Goal: Check status: Check status

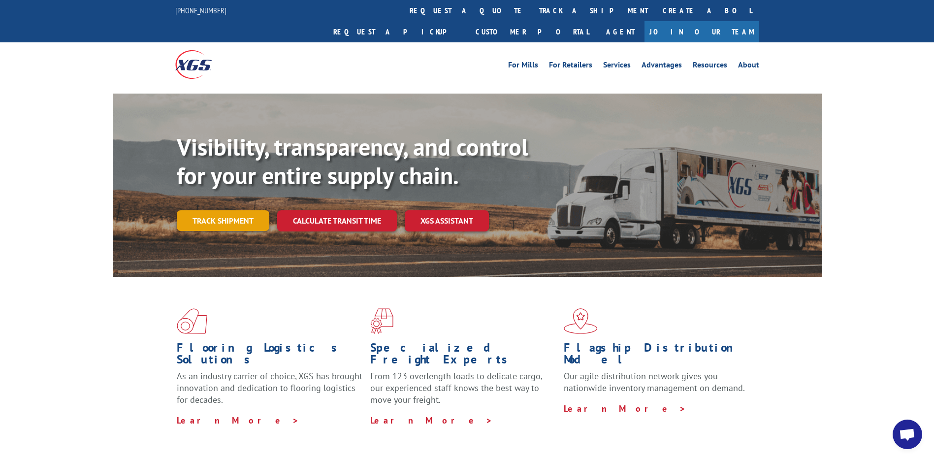
click at [224, 210] on link "Track shipment" at bounding box center [223, 220] width 93 height 21
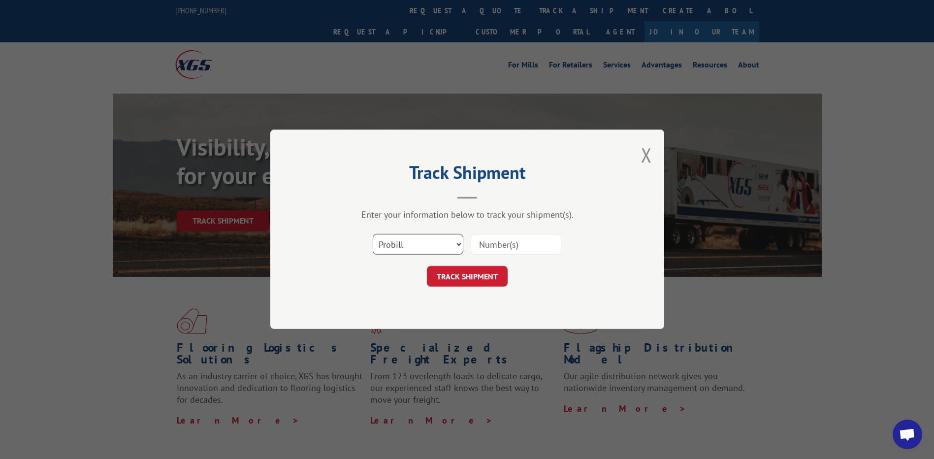
click at [458, 247] on select "Select category... Probill BOL PO" at bounding box center [418, 244] width 91 height 21
click at [373, 234] on select "Select category... Probill BOL PO" at bounding box center [418, 244] width 91 height 21
click at [488, 247] on input at bounding box center [516, 244] width 91 height 21
type input "6008536"
click at [454, 278] on button "TRACK SHIPMENT" at bounding box center [467, 276] width 81 height 21
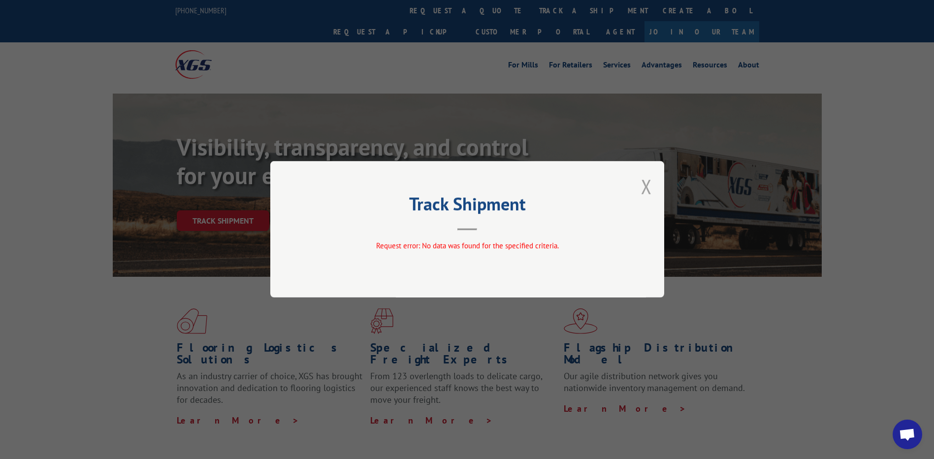
click at [649, 189] on button "Close modal" at bounding box center [646, 186] width 11 height 26
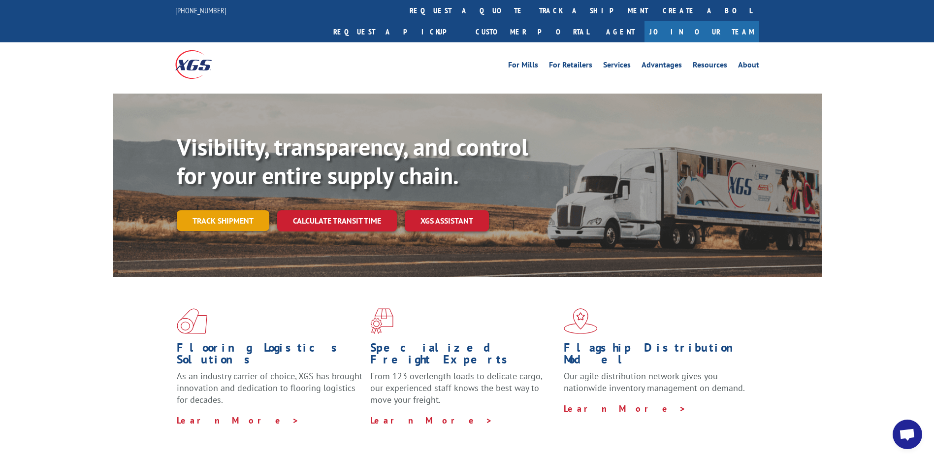
click at [224, 210] on link "Track shipment" at bounding box center [223, 220] width 93 height 21
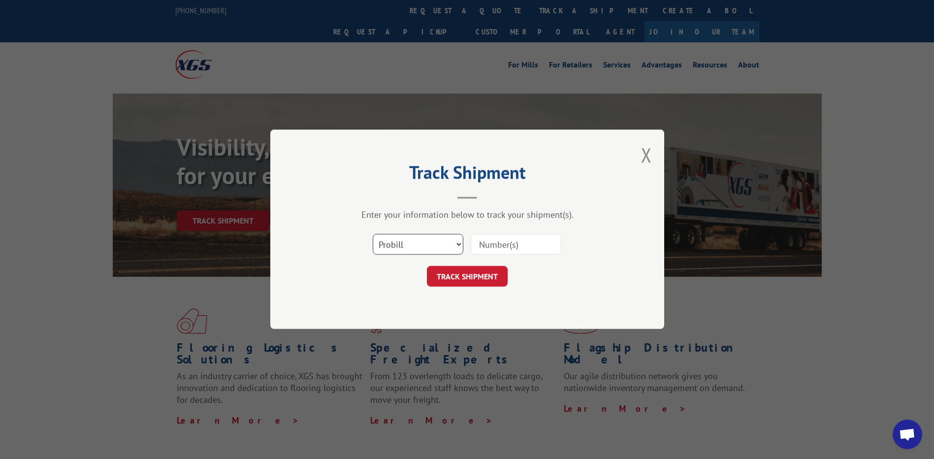
click at [457, 242] on select "Select category... Probill BOL PO" at bounding box center [418, 244] width 91 height 21
select select "bol"
click at [373, 234] on select "Select category... Probill BOL PO" at bounding box center [418, 244] width 91 height 21
click at [478, 279] on button "TRACK SHIPMENT" at bounding box center [467, 276] width 81 height 21
click at [500, 250] on input at bounding box center [516, 244] width 91 height 21
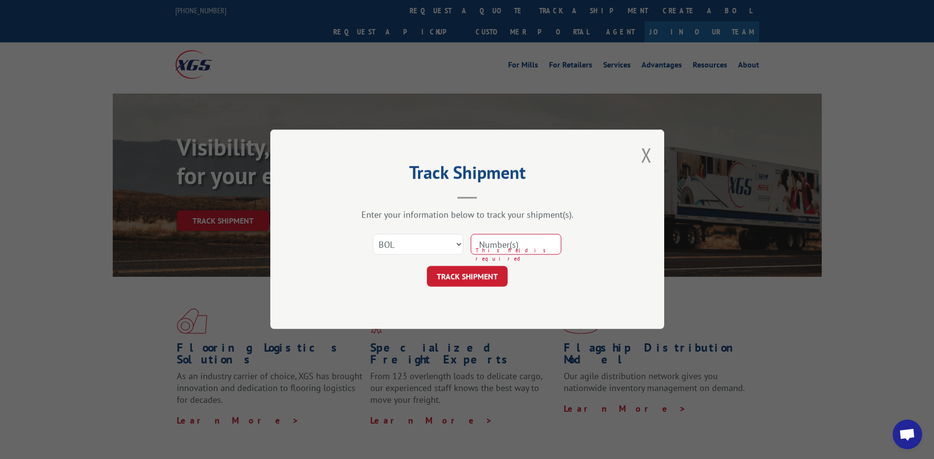
type input "6008536"
click at [483, 275] on button "TRACK SHIPMENT" at bounding box center [467, 276] width 81 height 21
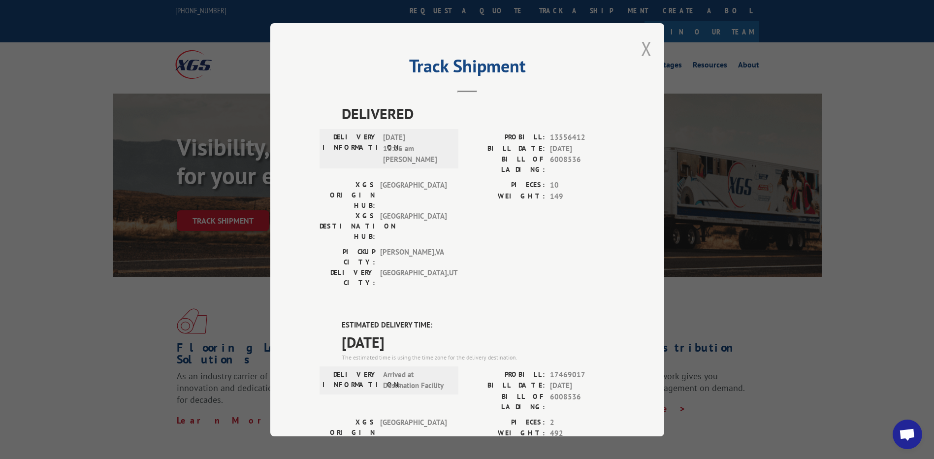
click at [644, 50] on button "Close modal" at bounding box center [646, 48] width 11 height 26
